Goal: Task Accomplishment & Management: Complete application form

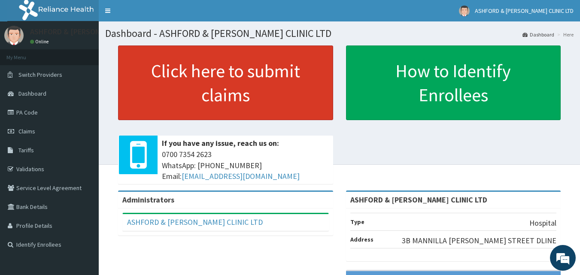
scroll to position [132, 0]
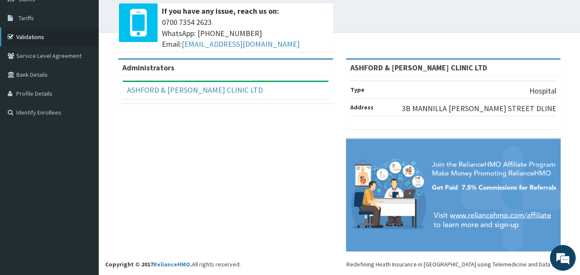
click at [30, 37] on link "Validations" at bounding box center [49, 36] width 99 height 19
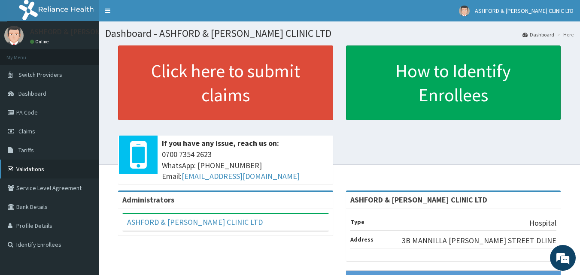
click at [27, 169] on link "Validations" at bounding box center [49, 169] width 99 height 19
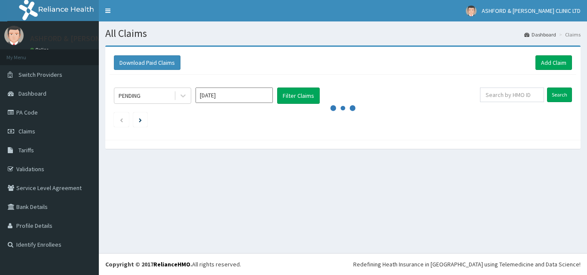
click at [551, 63] on link "Add Claim" at bounding box center [553, 62] width 37 height 15
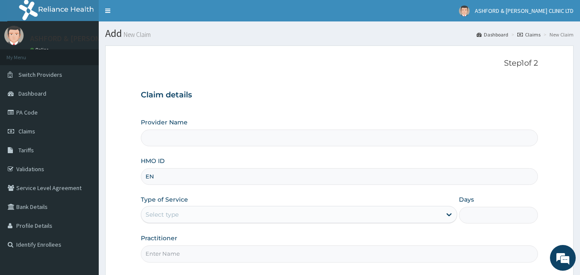
type input "ENP"
type input "ASHFORD & [PERSON_NAME] CLINIC LTD"
type input "ENP/10218/C"
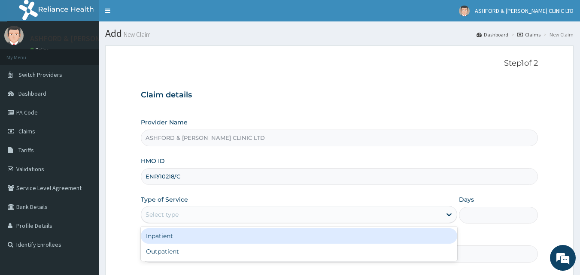
click at [161, 216] on div "Select type" at bounding box center [162, 214] width 33 height 9
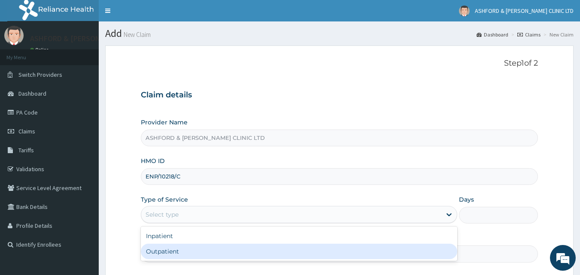
click at [180, 257] on div "Outpatient" at bounding box center [299, 251] width 317 height 15
type input "1"
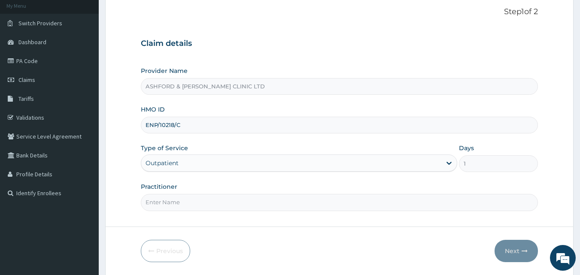
scroll to position [80, 0]
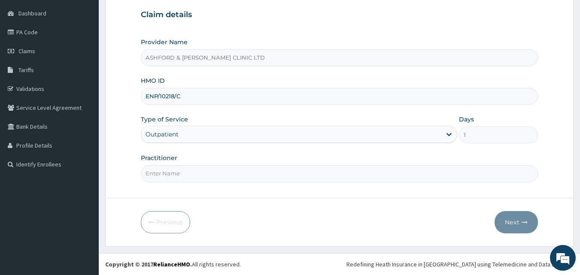
click at [193, 177] on input "Practitioner" at bounding box center [340, 173] width 398 height 17
type input "J.U.ADJUGAH"
click at [519, 224] on button "Next" at bounding box center [516, 222] width 43 height 22
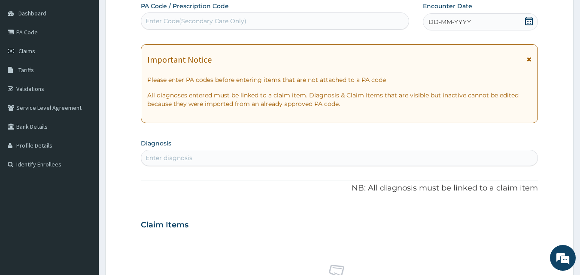
click at [526, 21] on icon at bounding box center [529, 21] width 8 height 9
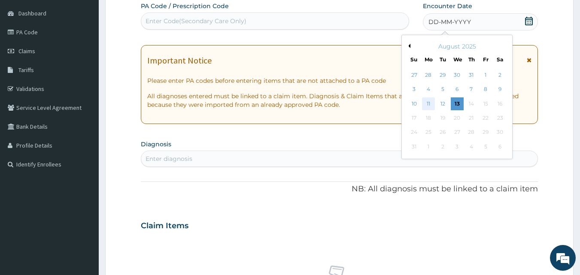
click at [429, 104] on div "11" at bounding box center [428, 104] width 13 height 13
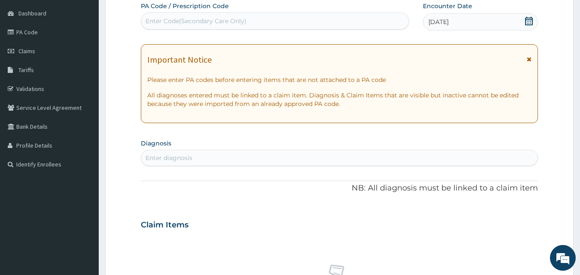
click at [181, 161] on div "Enter diagnosis" at bounding box center [169, 158] width 47 height 9
type input "PNEUMO"
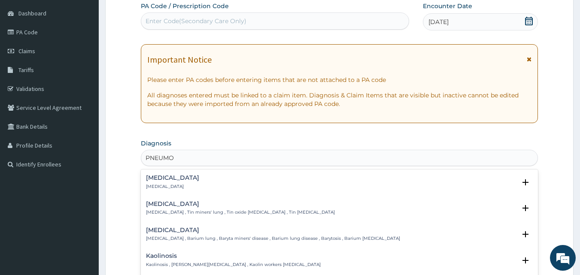
click at [171, 179] on h4 "Pneumonia" at bounding box center [172, 178] width 53 height 6
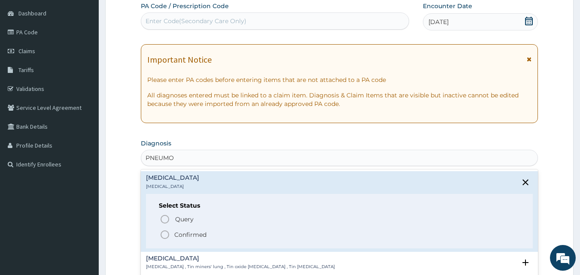
click at [165, 235] on icon "status option filled" at bounding box center [165, 235] width 10 height 10
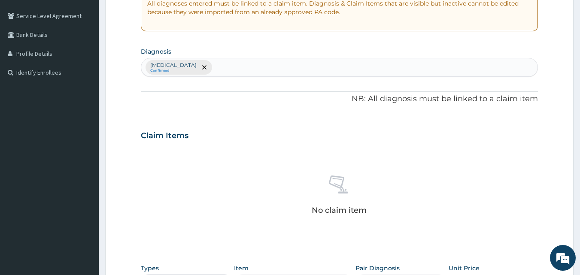
scroll to position [189, 0]
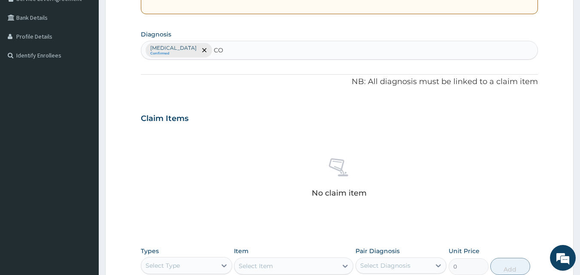
type input "C"
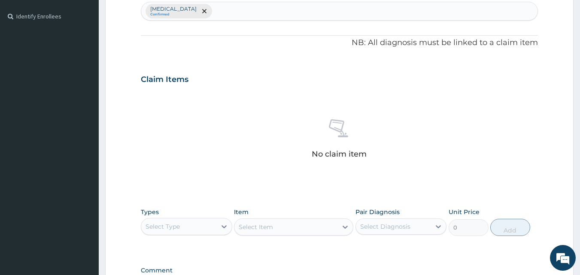
scroll to position [234, 0]
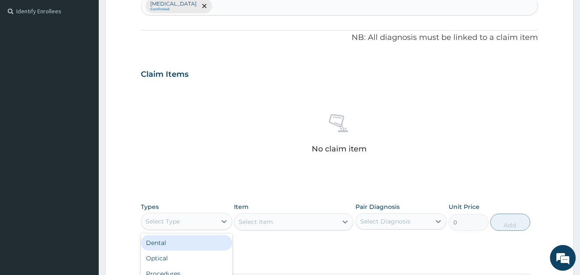
click at [191, 222] on div "Select Type" at bounding box center [178, 222] width 75 height 14
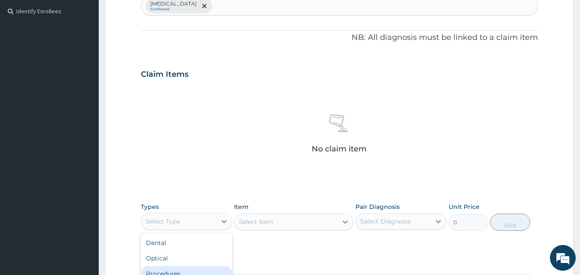
click at [179, 274] on div "Procedures" at bounding box center [186, 273] width 91 height 15
click at [275, 223] on div "Select Item" at bounding box center [293, 221] width 119 height 17
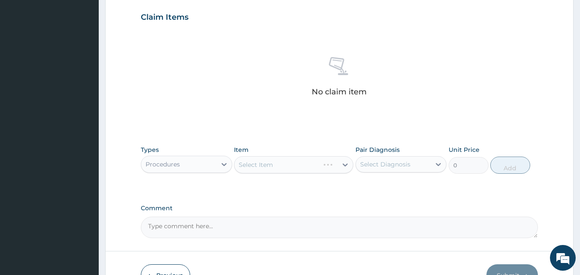
scroll to position [308, 0]
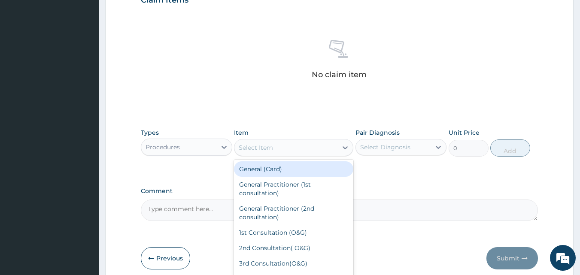
click at [265, 147] on div "Select Item" at bounding box center [256, 147] width 34 height 9
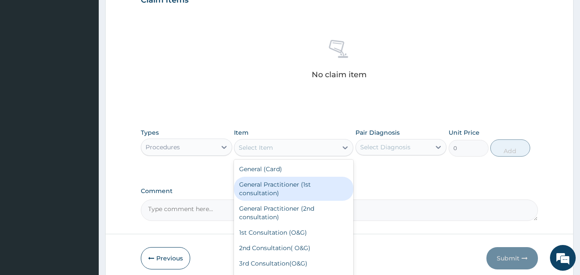
click at [279, 189] on div "General Practitioner (1st consultation)" at bounding box center [293, 189] width 119 height 24
type input "1500"
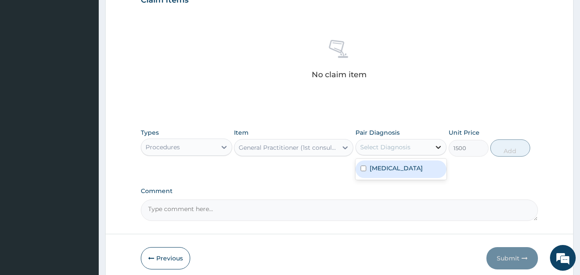
click at [436, 147] on icon at bounding box center [438, 147] width 9 height 9
click at [402, 172] on label "Pneumonia" at bounding box center [396, 168] width 53 height 9
checkbox input "true"
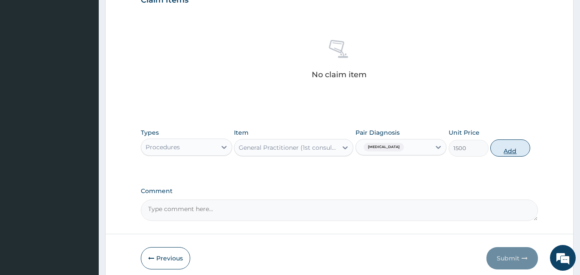
click at [509, 148] on button "Add" at bounding box center [511, 148] width 40 height 17
type input "0"
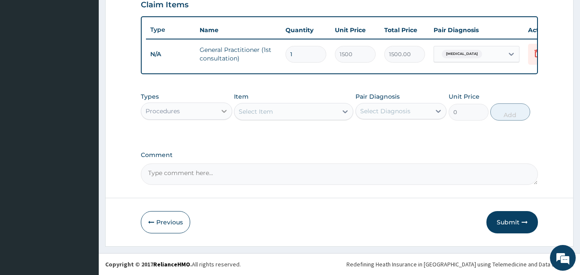
click at [226, 111] on icon at bounding box center [224, 111] width 9 height 9
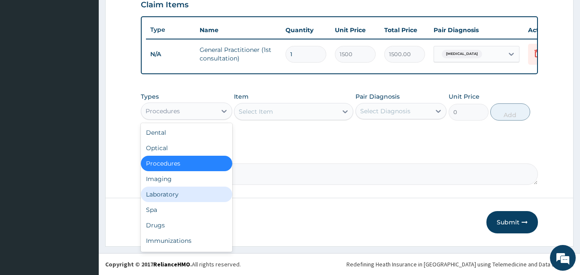
click at [194, 197] on div "Laboratory" at bounding box center [186, 194] width 91 height 15
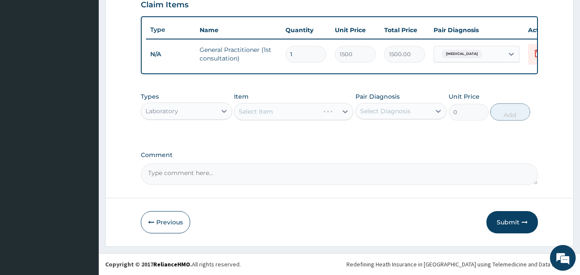
click at [274, 114] on div "Select Item" at bounding box center [293, 111] width 119 height 17
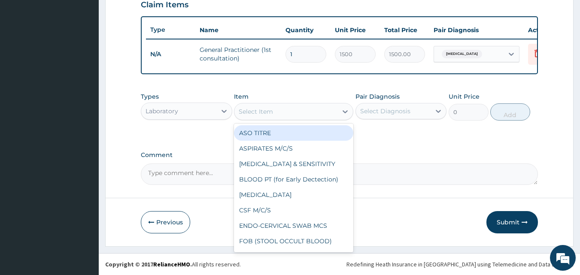
click at [274, 115] on div "Select Item" at bounding box center [286, 112] width 103 height 14
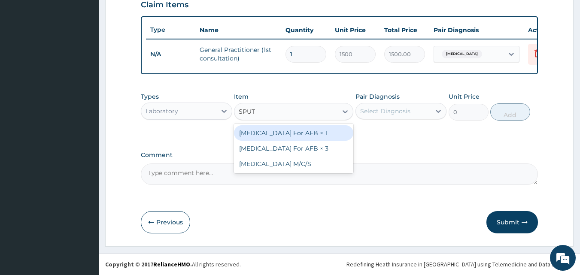
type input "SPUTU"
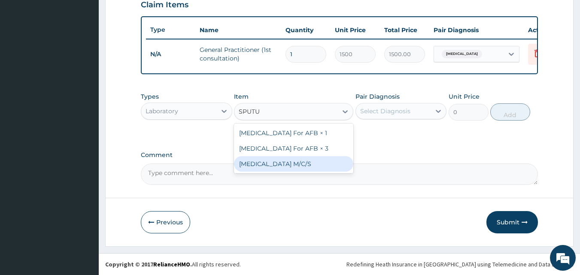
click at [267, 165] on div "SPUTUM M/C/S" at bounding box center [293, 163] width 119 height 15
type input "1500"
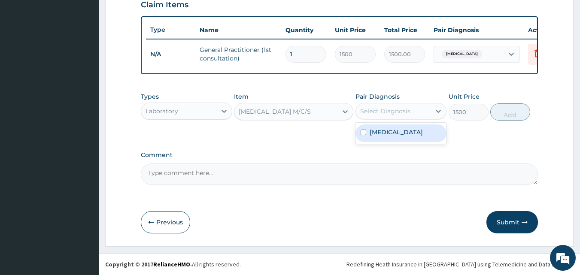
click at [396, 113] on div "Select Diagnosis" at bounding box center [385, 111] width 50 height 9
click at [390, 134] on label "Pneumonia" at bounding box center [396, 132] width 53 height 9
checkbox input "true"
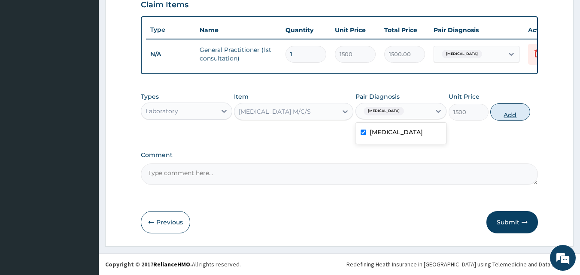
click at [510, 116] on button "Add" at bounding box center [511, 112] width 40 height 17
type input "0"
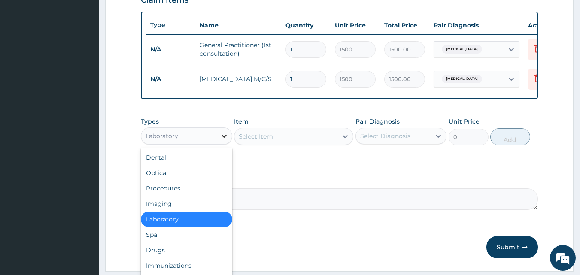
click at [222, 138] on icon at bounding box center [224, 136] width 5 height 3
click at [170, 255] on div "Drugs" at bounding box center [186, 250] width 91 height 15
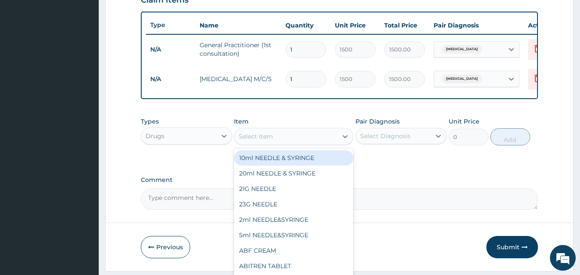
click at [259, 141] on div "Select Item" at bounding box center [256, 136] width 34 height 9
type input "R"
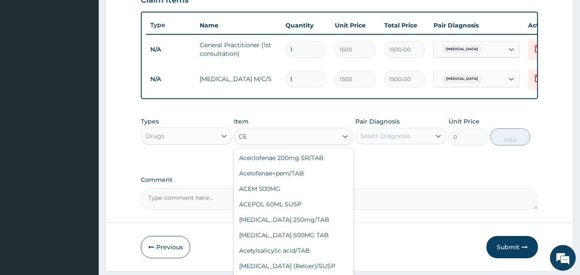
type input "C"
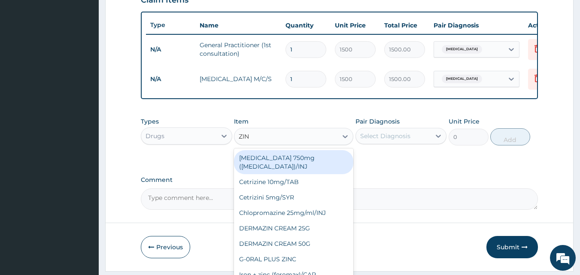
type input "ZINN"
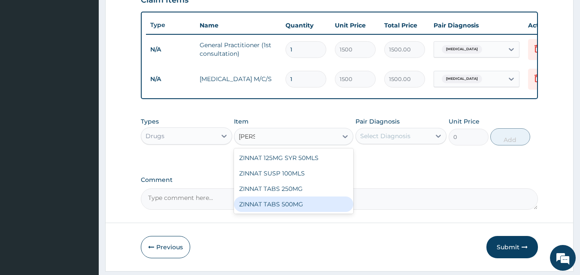
click at [308, 211] on div "ZINNAT TABS 500MG" at bounding box center [293, 204] width 119 height 15
type input "220.5"
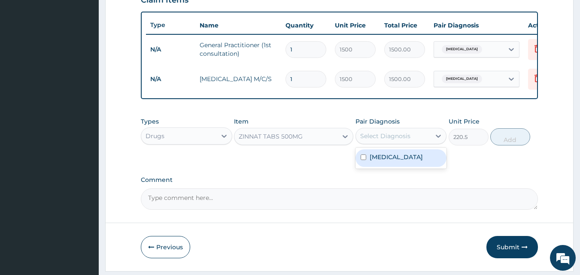
click at [390, 140] on div "Select Diagnosis" at bounding box center [385, 136] width 50 height 9
click at [364, 160] on input "checkbox" at bounding box center [364, 158] width 6 height 6
checkbox input "true"
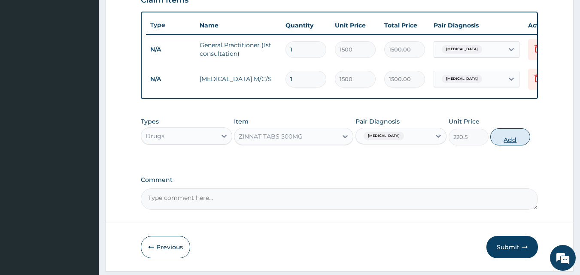
click at [513, 146] on button "Add" at bounding box center [511, 136] width 40 height 17
type input "0"
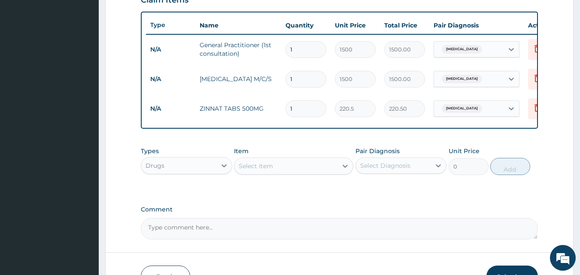
type input "0.00"
type input "2"
type input "441.00"
type input "20"
type input "4410.00"
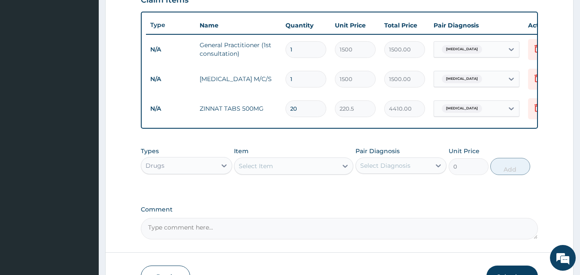
type input "20"
click at [297, 173] on div "Select Item" at bounding box center [286, 166] width 103 height 14
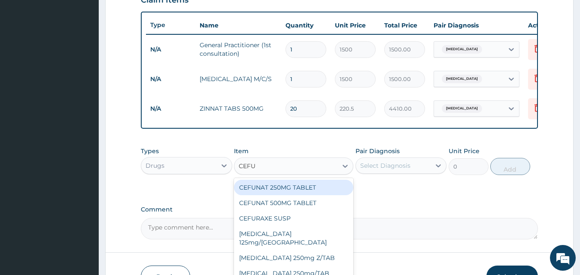
type input "CEFUR"
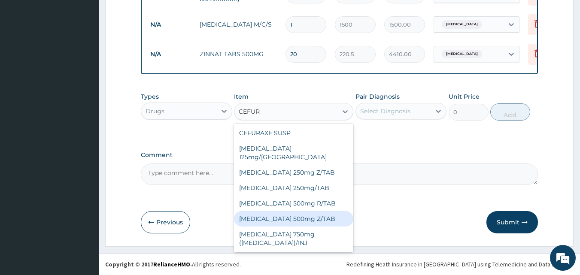
scroll to position [369, 0]
click at [294, 211] on div "Cefuroxime 500mg Z/TAB" at bounding box center [293, 218] width 119 height 15
type input "189"
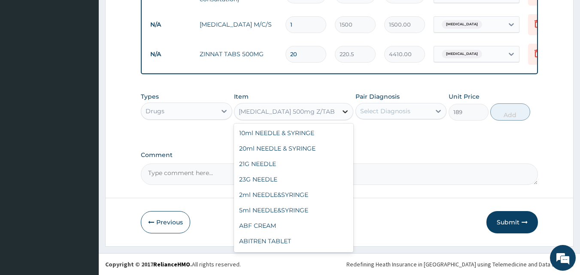
click at [344, 110] on icon at bounding box center [345, 111] width 9 height 9
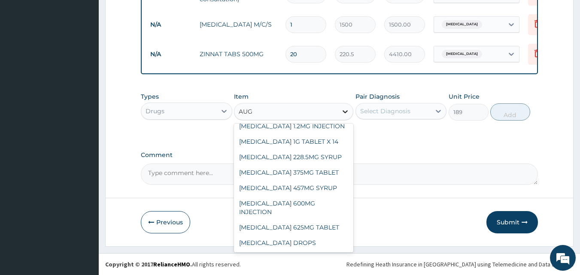
scroll to position [29, 0]
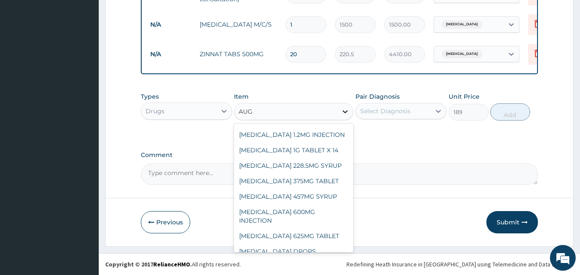
type input "AUGL"
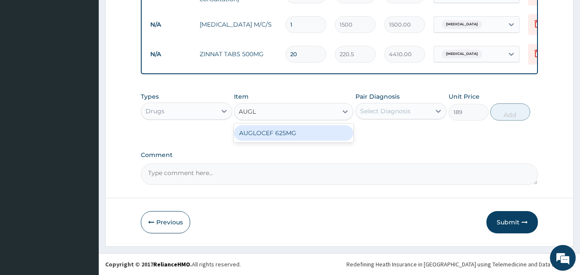
click at [324, 134] on div "AUGLOCEF 625MG" at bounding box center [293, 132] width 119 height 15
type input "882"
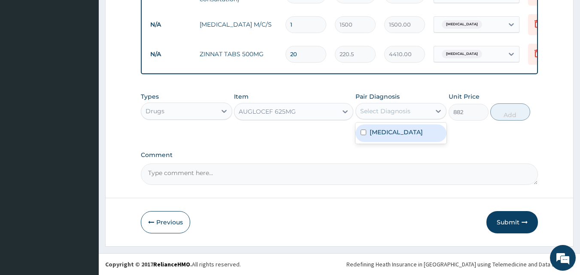
click at [402, 113] on div "Select Diagnosis" at bounding box center [385, 111] width 50 height 9
click at [392, 134] on label "Pneumonia" at bounding box center [396, 132] width 53 height 9
checkbox input "true"
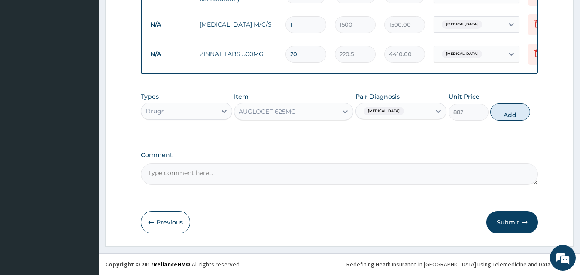
click at [515, 115] on button "Add" at bounding box center [511, 112] width 40 height 17
type input "0"
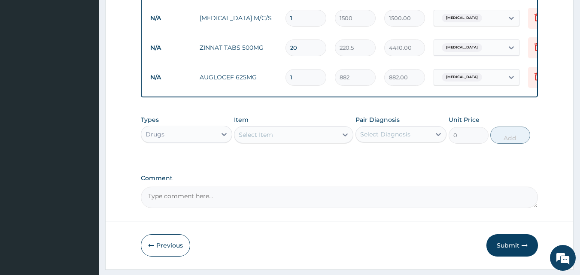
type input "0.00"
type input "2"
type input "1764.00"
type input "20"
type input "17640.00"
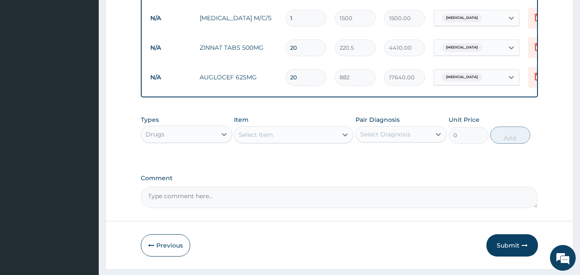
type input "20"
click at [257, 139] on div "Select Item" at bounding box center [256, 135] width 34 height 9
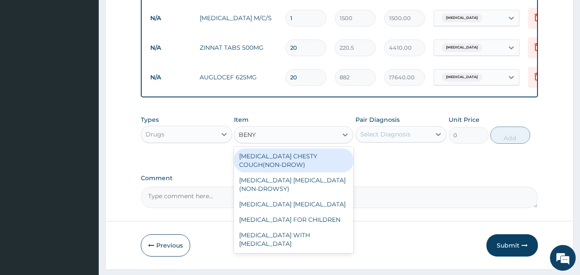
type input "BENYL"
click at [282, 165] on div "BENYLIN CHESTY COUGH(NON-DROW)" at bounding box center [293, 161] width 119 height 24
type input "882"
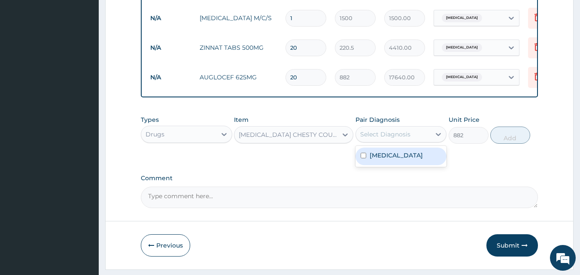
click at [380, 139] on div "Select Diagnosis" at bounding box center [385, 134] width 50 height 9
click at [366, 159] on input "checkbox" at bounding box center [364, 156] width 6 height 6
checkbox input "true"
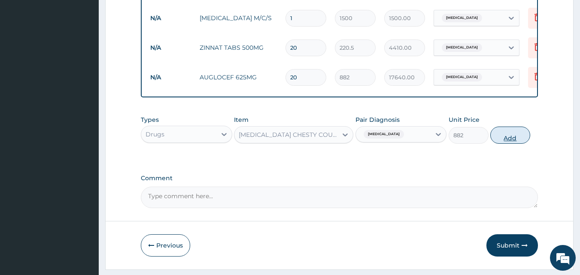
click at [512, 144] on button "Add" at bounding box center [511, 135] width 40 height 17
type input "0"
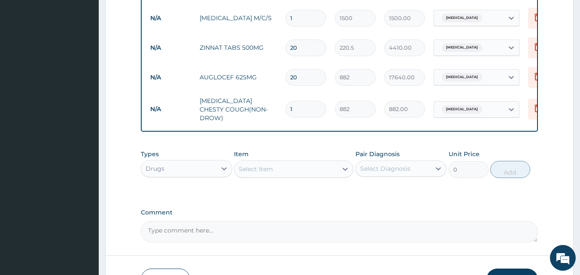
click at [266, 171] on div "Select Item" at bounding box center [256, 169] width 34 height 9
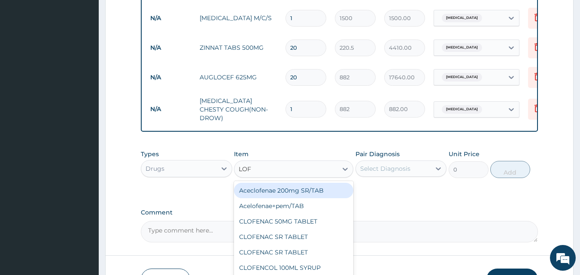
type input "LOFN"
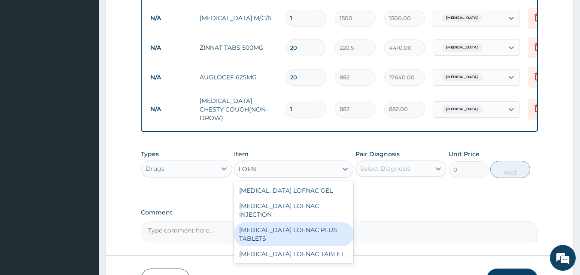
click at [286, 223] on div "Diclofenac LOFNAC PLUS TABLETS" at bounding box center [293, 235] width 119 height 24
type input "94.5"
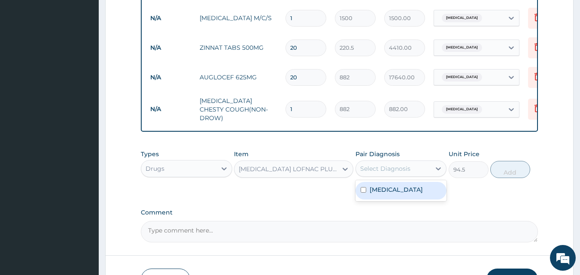
click at [391, 172] on div "Select Diagnosis" at bounding box center [385, 169] width 50 height 9
click at [364, 192] on input "checkbox" at bounding box center [364, 190] width 6 height 6
checkbox input "true"
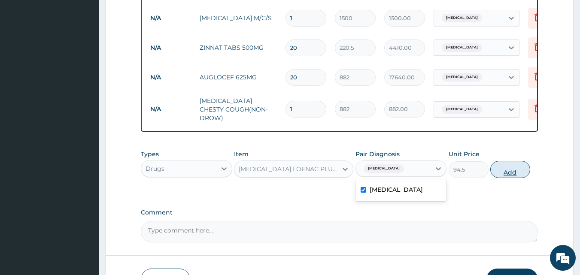
click at [513, 175] on button "Add" at bounding box center [511, 169] width 40 height 17
type input "0"
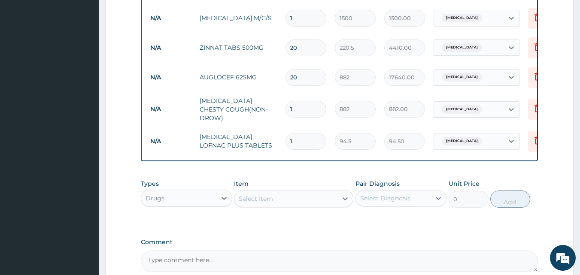
type input "10"
type input "945.00"
type input "10"
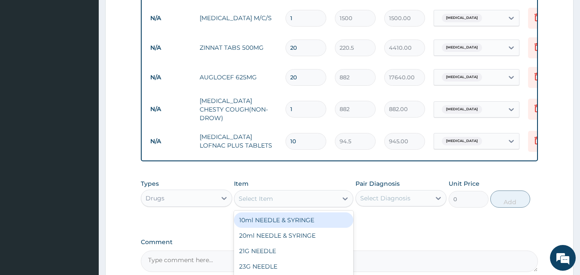
click at [272, 201] on div "Select Item" at bounding box center [256, 199] width 34 height 9
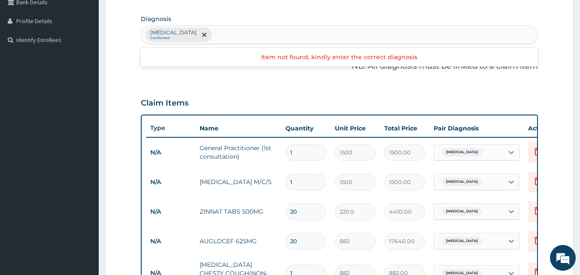
scroll to position [194, 0]
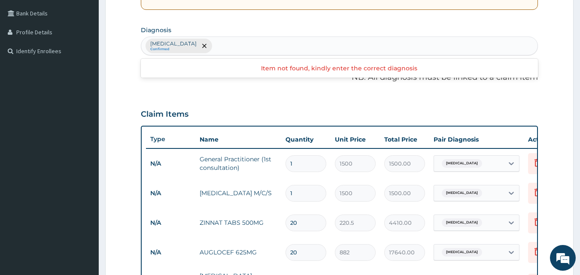
type input "FLUCON"
click at [207, 45] on div "Pneumonia Confirmed" at bounding box center [339, 46] width 397 height 18
type input "CANDI"
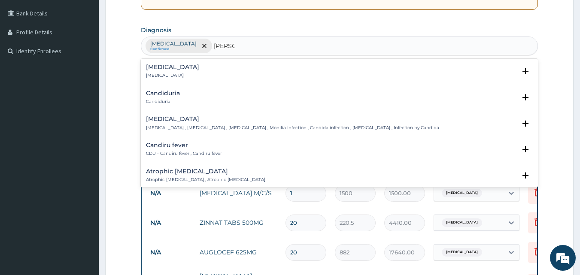
click at [168, 120] on h4 "Candidiasis" at bounding box center [292, 119] width 293 height 6
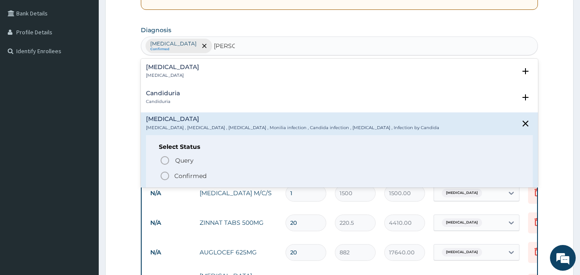
click at [166, 176] on icon "status option filled" at bounding box center [165, 176] width 10 height 10
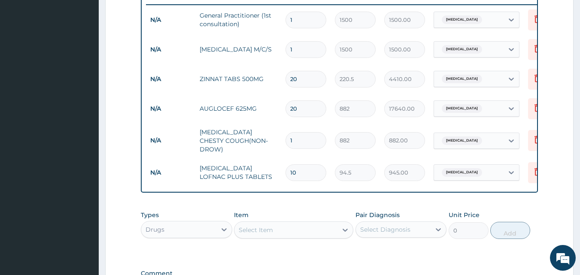
scroll to position [407, 0]
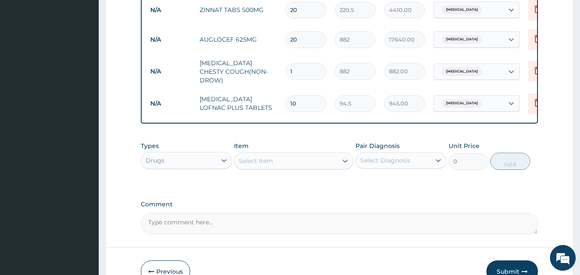
click at [283, 163] on div "Select Item" at bounding box center [286, 161] width 103 height 14
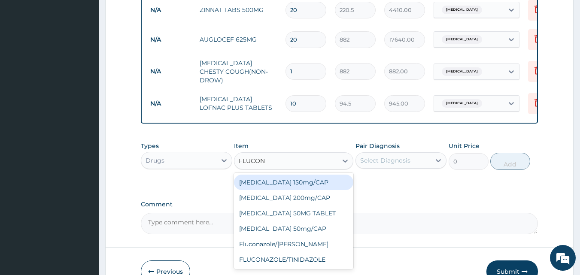
type input "FLUCONA"
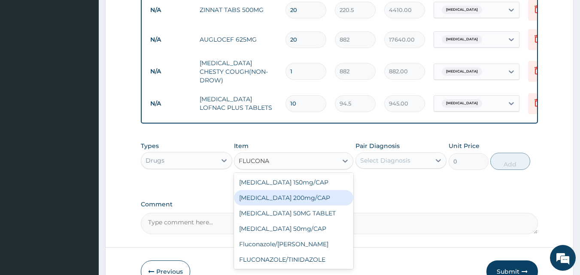
click at [275, 199] on div "Fluconazole 200mg/CAP" at bounding box center [293, 197] width 119 height 15
type input "126"
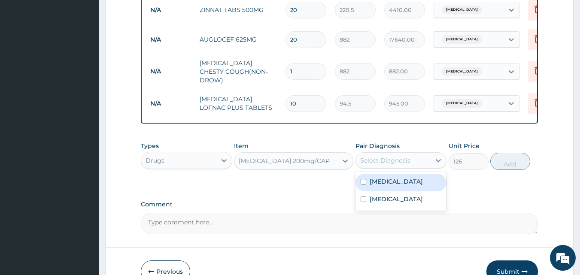
click at [396, 163] on div "Select Diagnosis" at bounding box center [385, 160] width 50 height 9
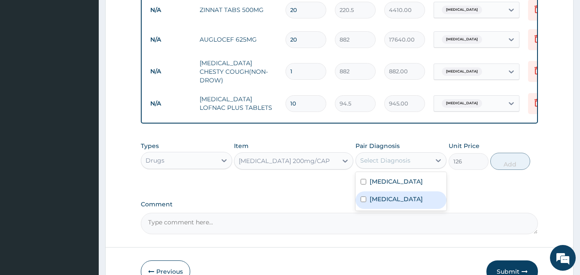
click at [372, 202] on label "Candidiasis" at bounding box center [396, 199] width 53 height 9
checkbox input "true"
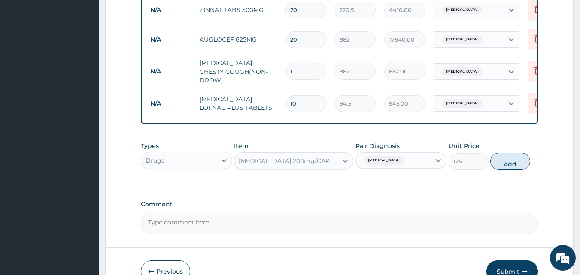
click at [510, 164] on button "Add" at bounding box center [511, 161] width 40 height 17
type input "0"
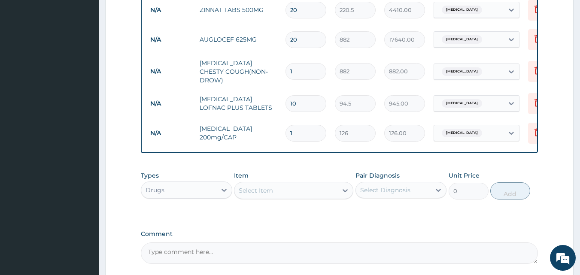
type input "10"
type input "1260.00"
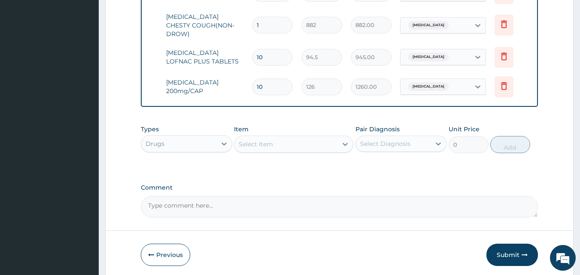
scroll to position [488, 0]
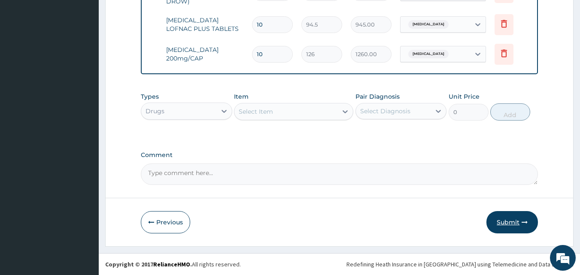
type input "10"
click at [513, 223] on button "Submit" at bounding box center [513, 222] width 52 height 22
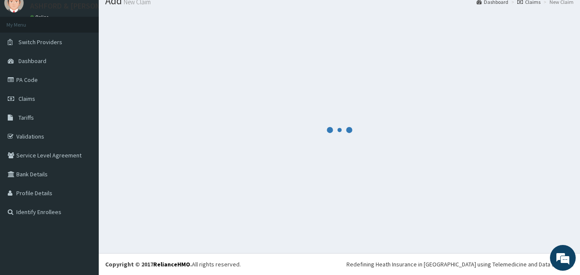
scroll to position [33, 0]
